Goal: Information Seeking & Learning: Learn about a topic

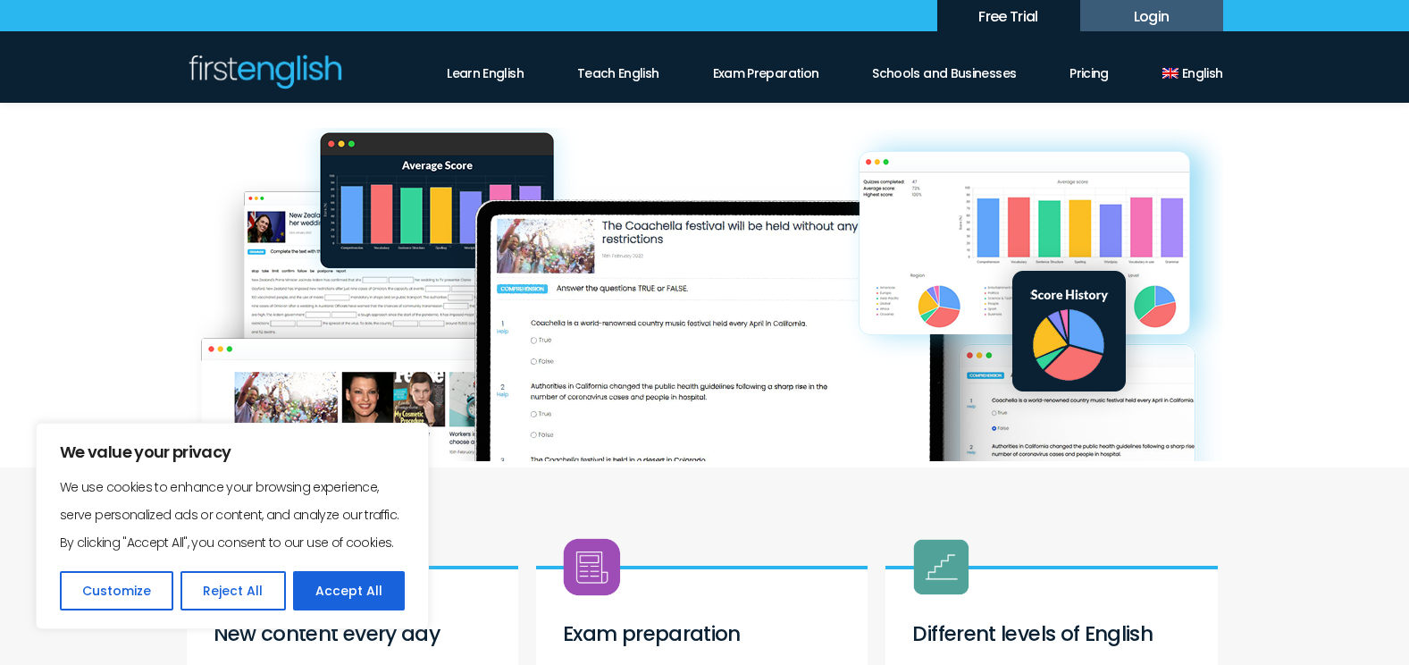
scroll to position [268, 0]
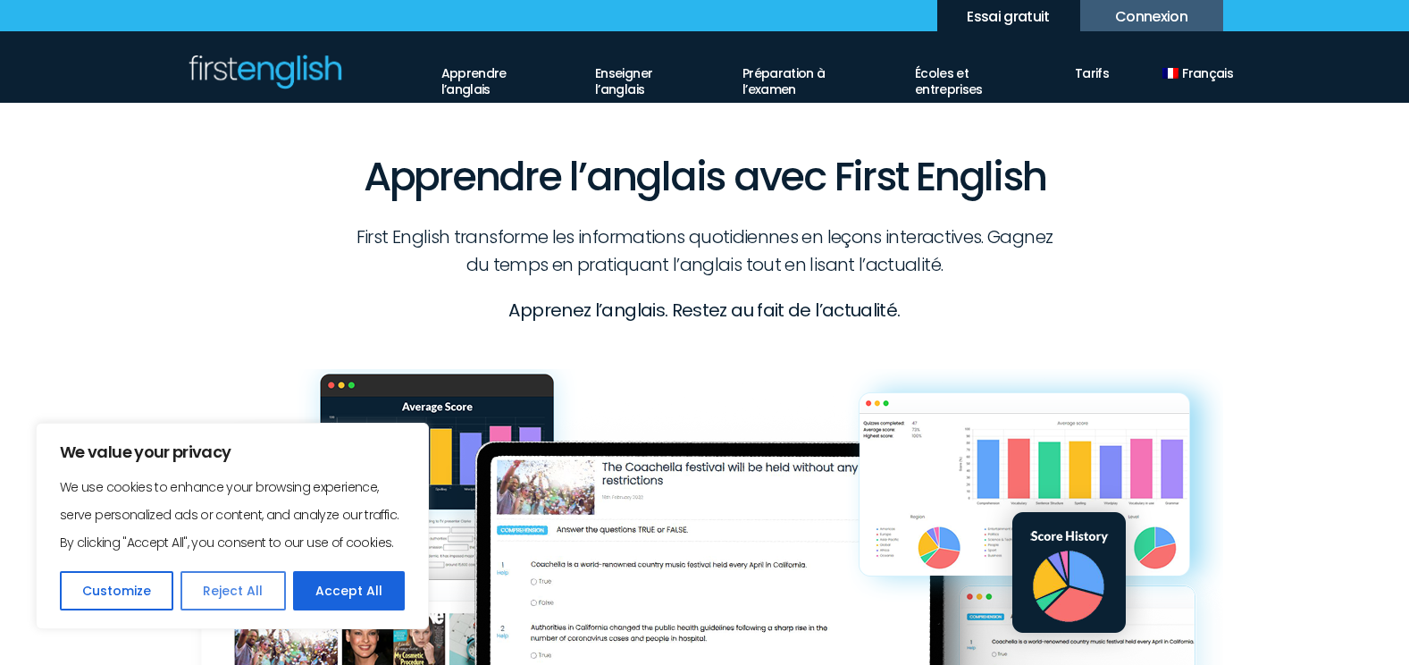
click at [229, 585] on button "Reject All" at bounding box center [233, 590] width 105 height 39
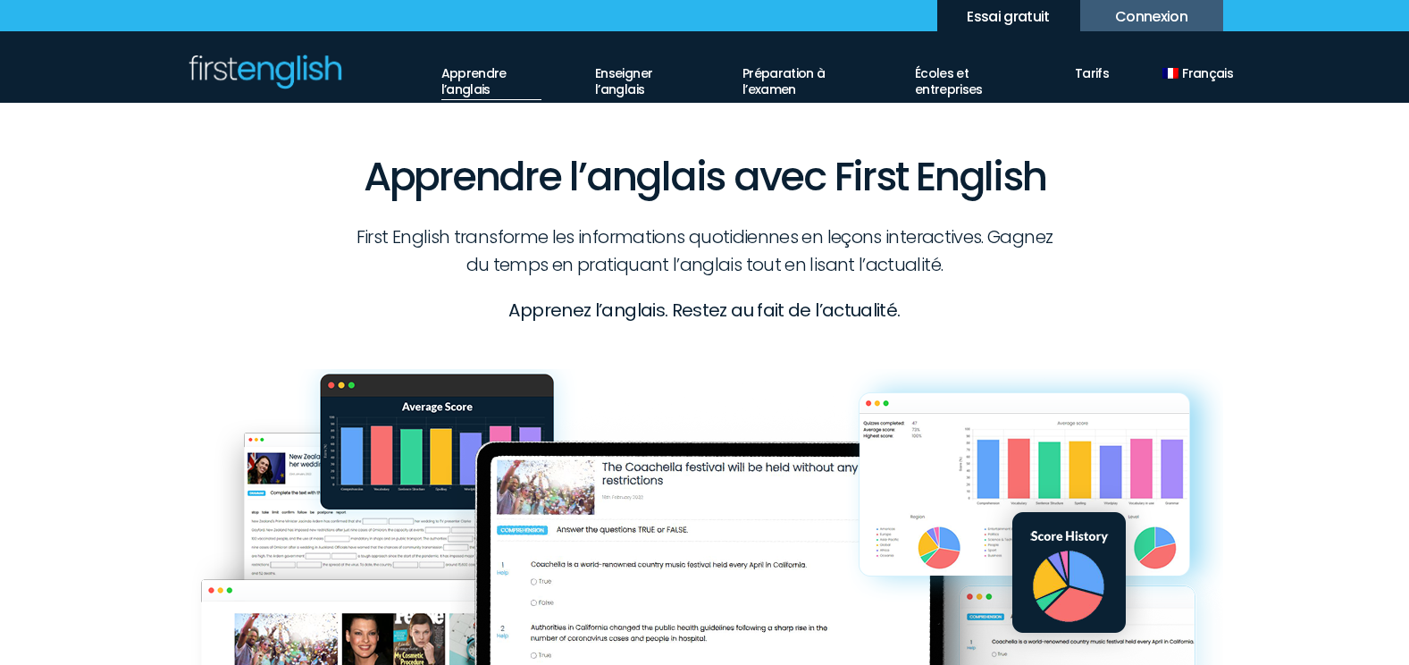
click at [464, 73] on link "Apprendre l’anglais" at bounding box center [491, 77] width 100 height 46
click at [476, 82] on link "Apprendre l’anglais" at bounding box center [491, 77] width 100 height 46
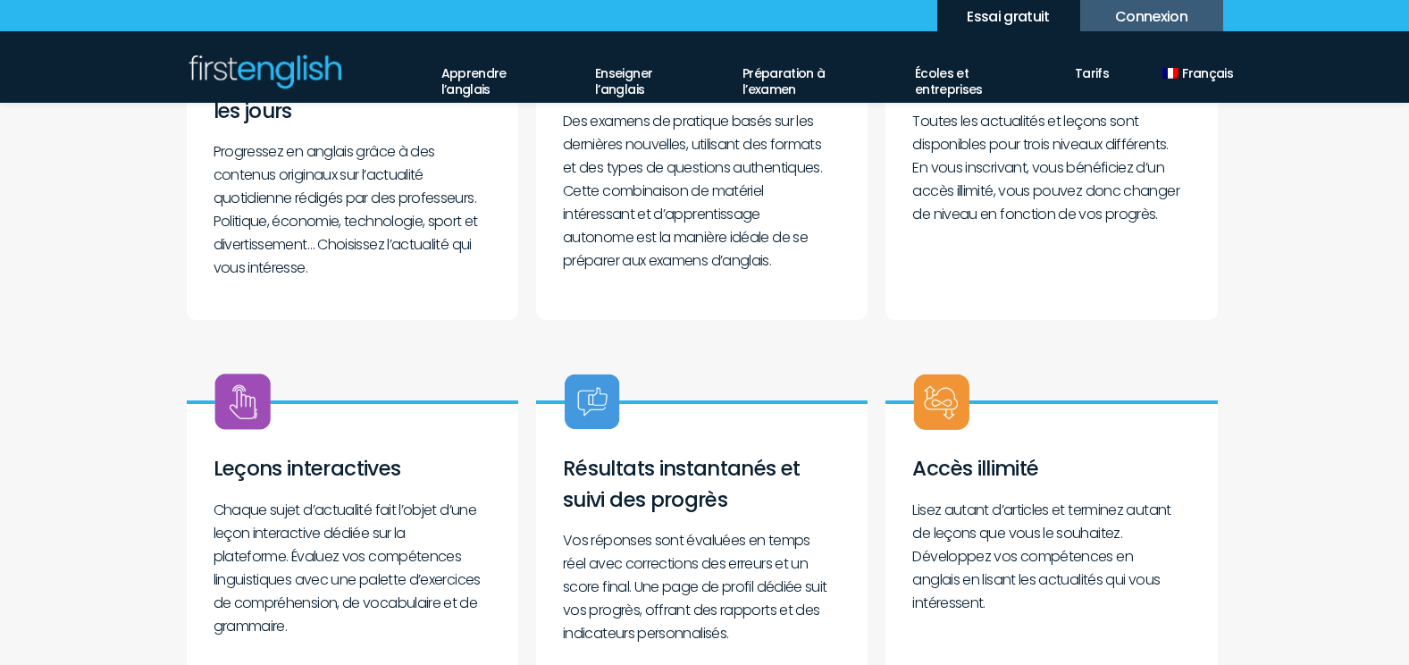
scroll to position [804, 0]
